Goal: Information Seeking & Learning: Learn about a topic

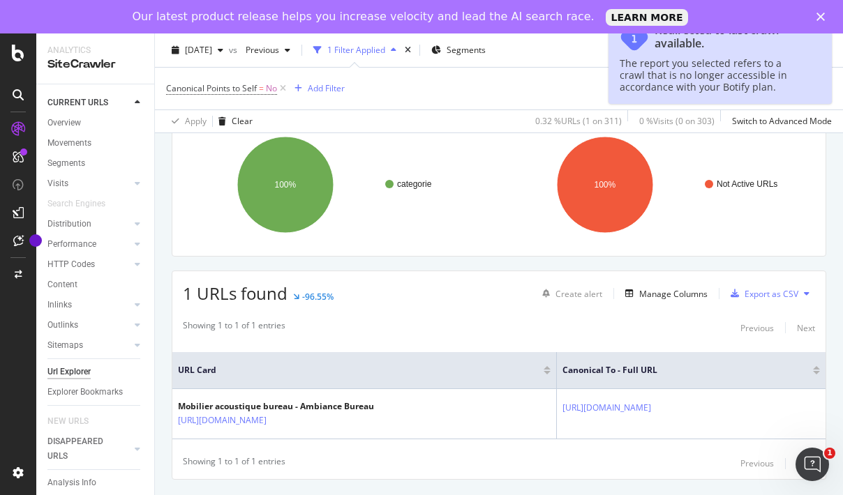
scroll to position [112, 0]
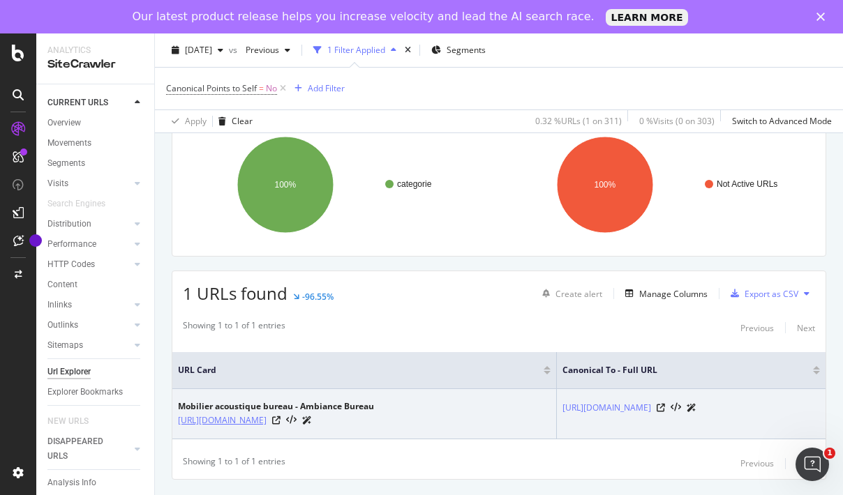
click at [267, 415] on link "[URL][DOMAIN_NAME]" at bounding box center [222, 421] width 89 height 14
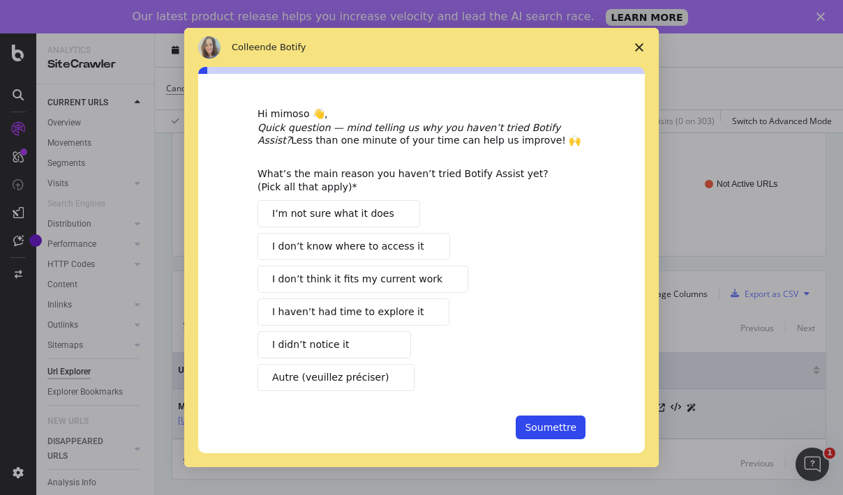
scroll to position [0, 0]
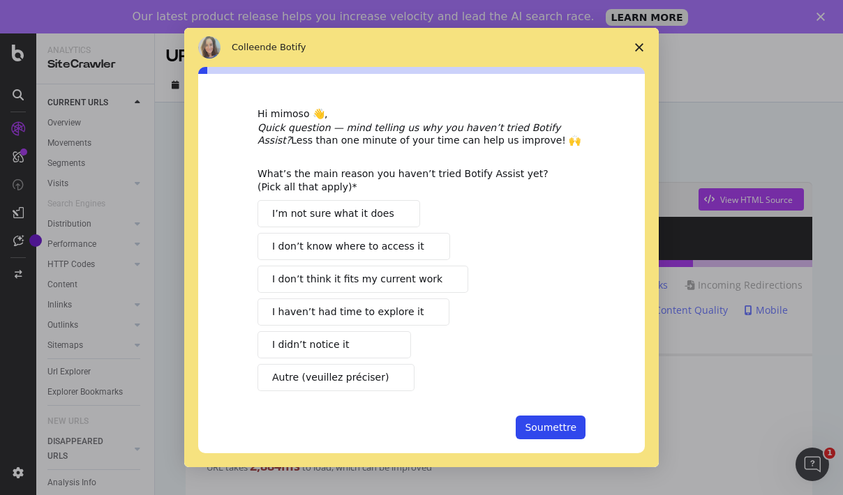
click at [637, 49] on polygon "Fermer l'enquête" at bounding box center [639, 47] width 8 height 8
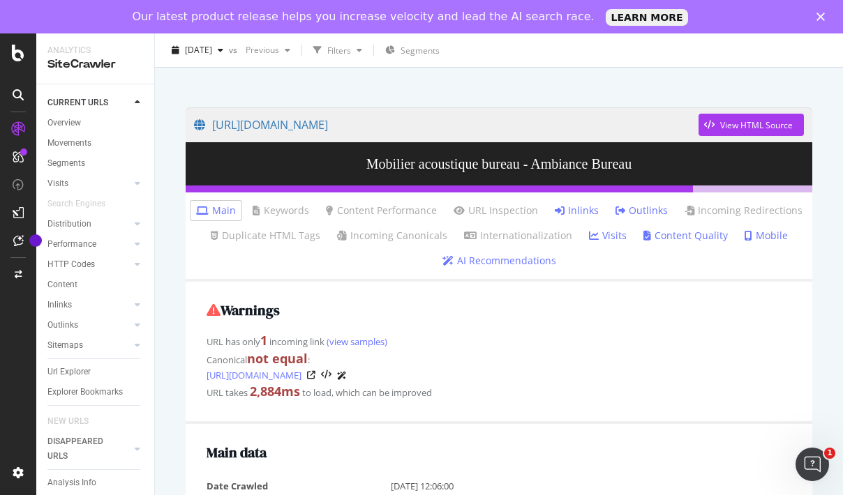
scroll to position [75, 0]
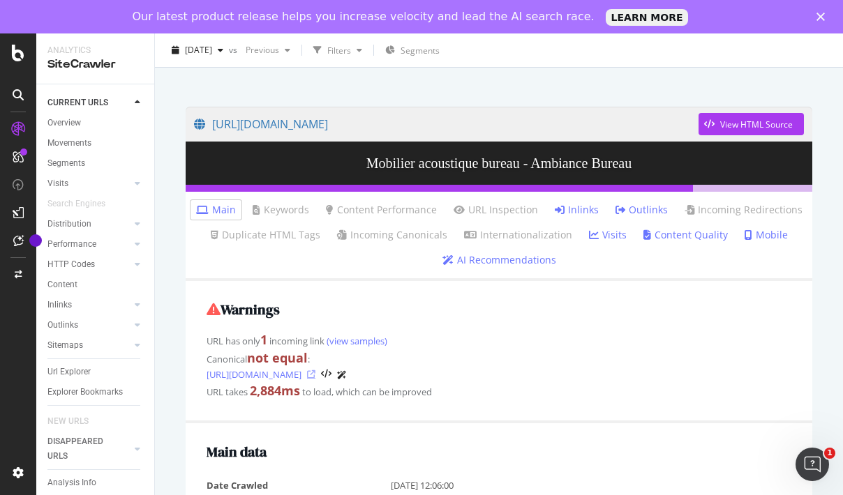
click at [315, 375] on icon at bounding box center [311, 375] width 8 height 8
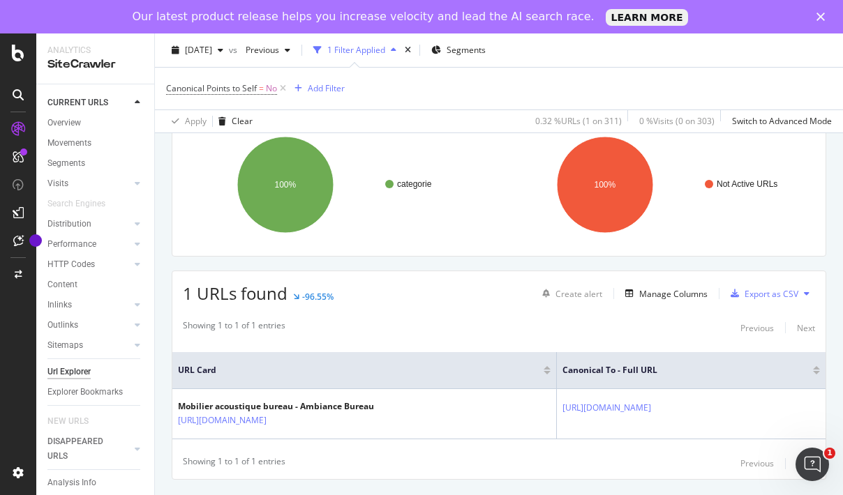
scroll to position [112, 0]
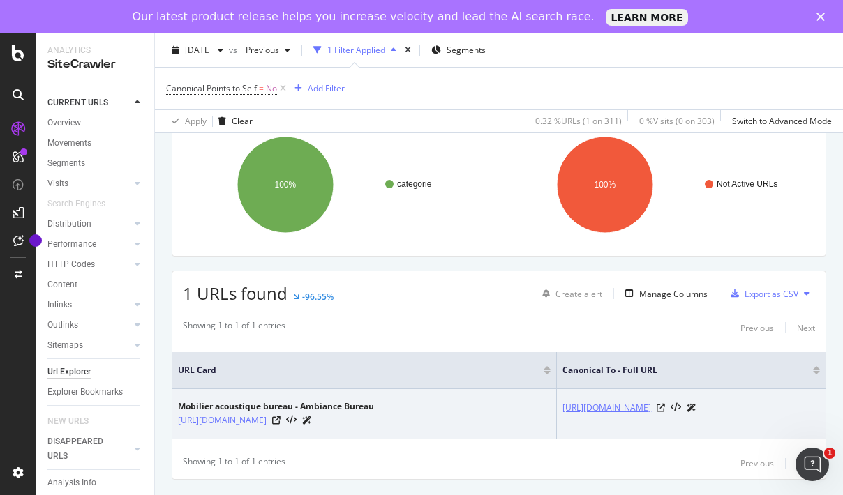
click at [598, 401] on link "[URL][DOMAIN_NAME]" at bounding box center [606, 408] width 89 height 14
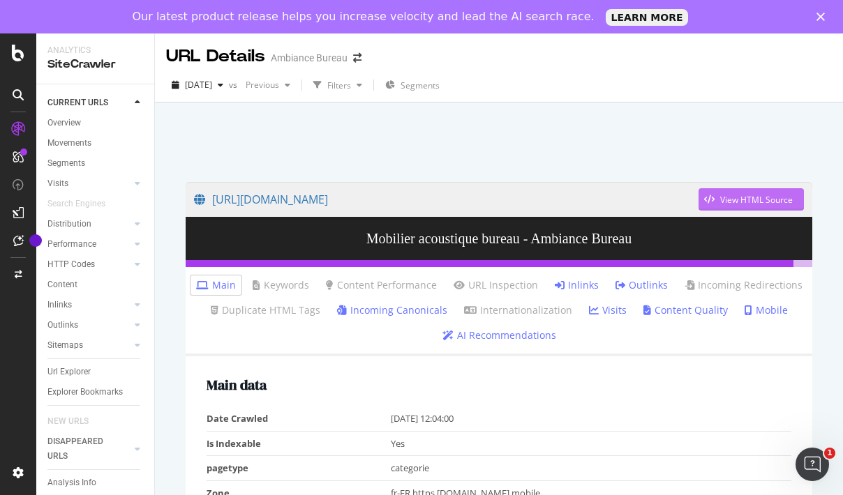
click at [745, 200] on div "View HTML Source" at bounding box center [756, 200] width 73 height 12
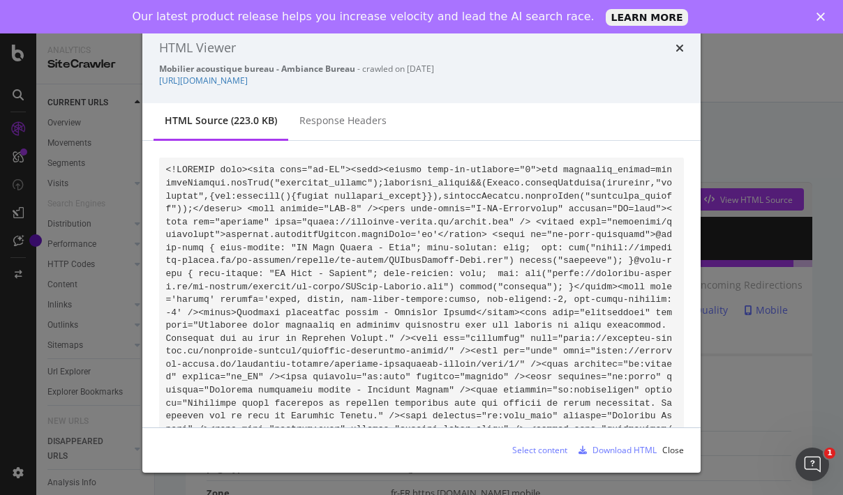
click at [670, 46] on div "HTML Viewer" at bounding box center [421, 48] width 525 height 18
click at [680, 46] on icon "times" at bounding box center [680, 48] width 8 height 11
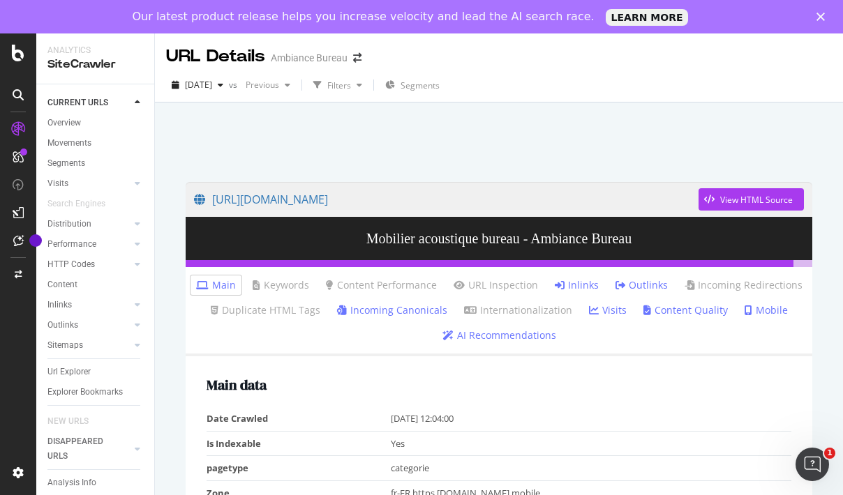
click at [821, 18] on polygon "Fermer" at bounding box center [821, 17] width 8 height 8
